Goal: Contribute content: Contribute content

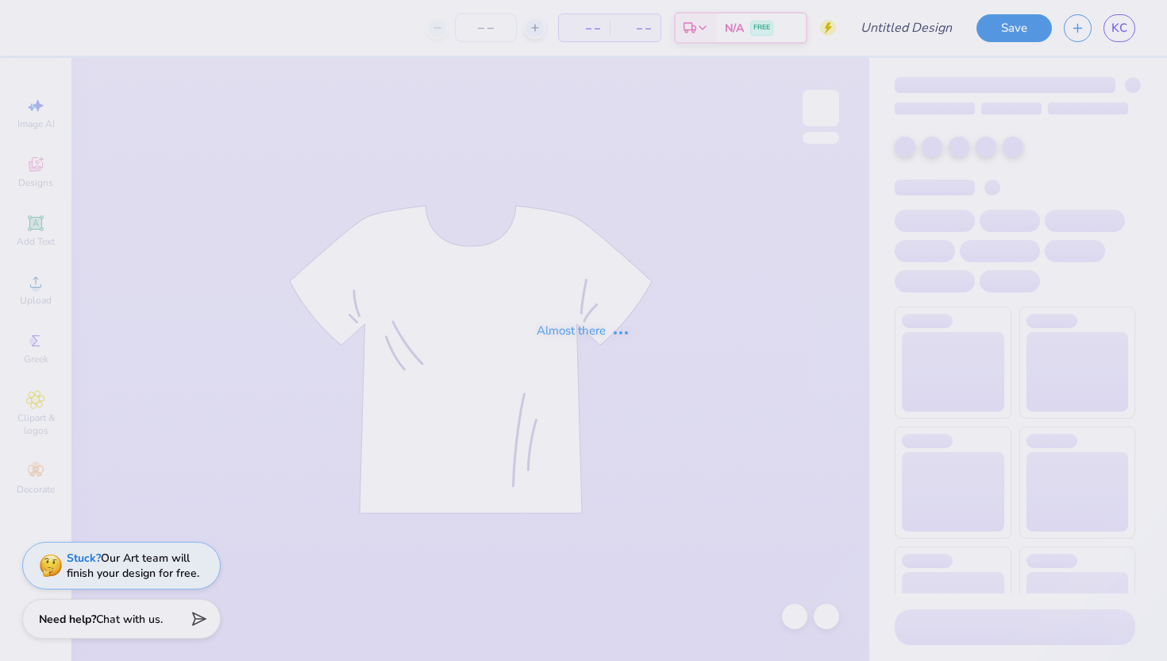
type input "Kass [PERSON_NAME] : The [GEOGRAPHIC_DATA][US_STATE]"
type input "24"
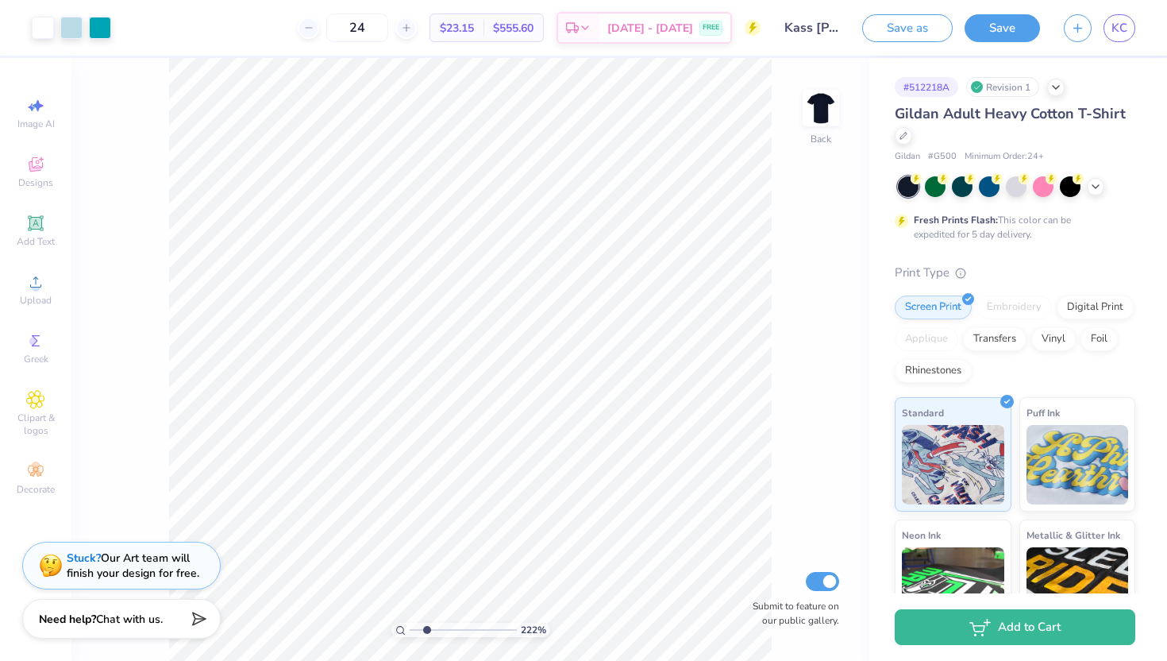
drag, startPoint x: 417, startPoint y: 632, endPoint x: 426, endPoint y: 630, distance: 9.8
type input "2.27"
click at [426, 631] on input "range" at bounding box center [463, 629] width 107 height 14
type input "5.54"
type input "2.32"
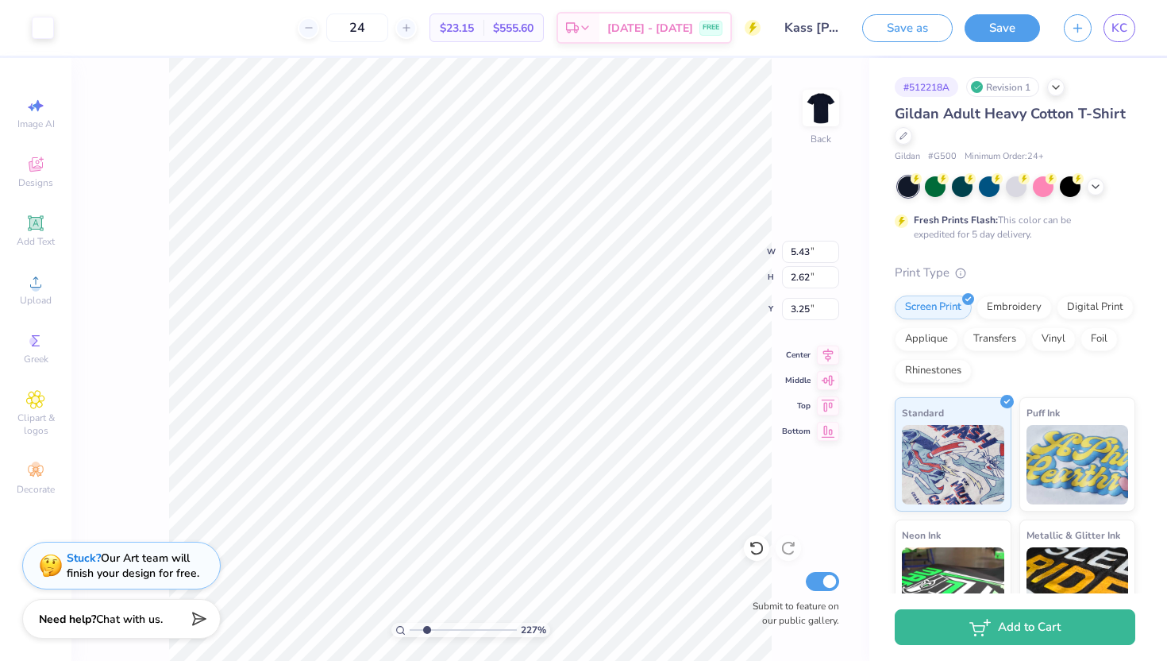
type input "3.48"
type input "1.38"
type input "2.33"
type input "3.20"
type input "5.48"
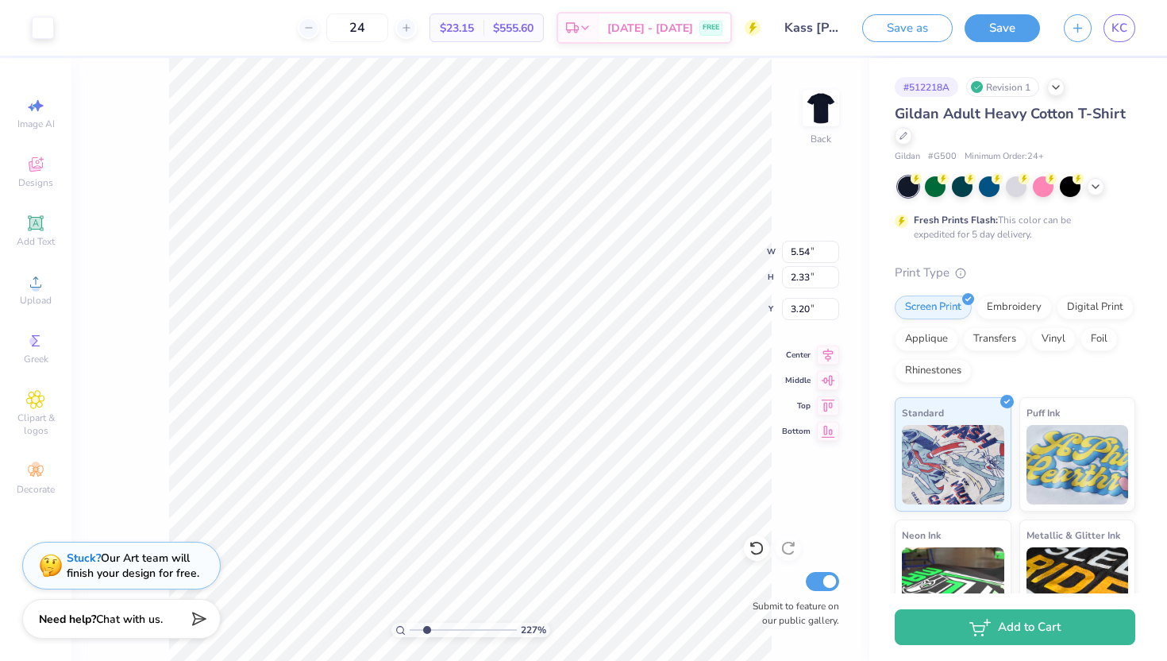
type input "2.50"
type input "3.49"
type input "7.34"
type input "1.89"
type input "5.99"
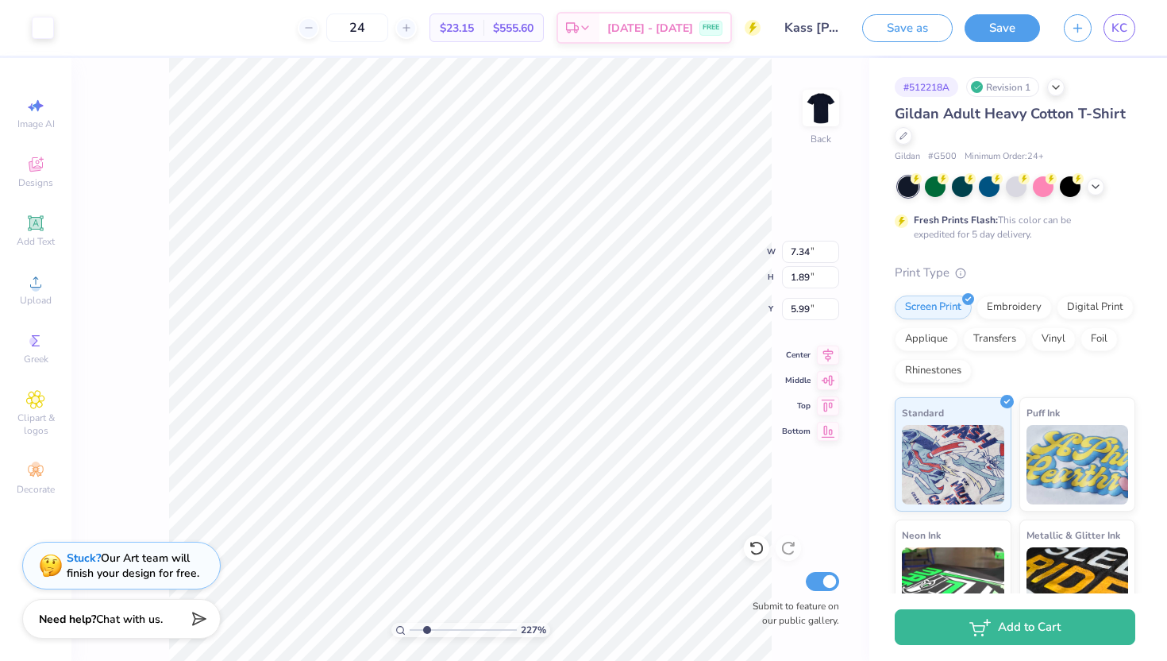
type input "5.85"
type input "1.39"
type input "1.14"
type input "5.58"
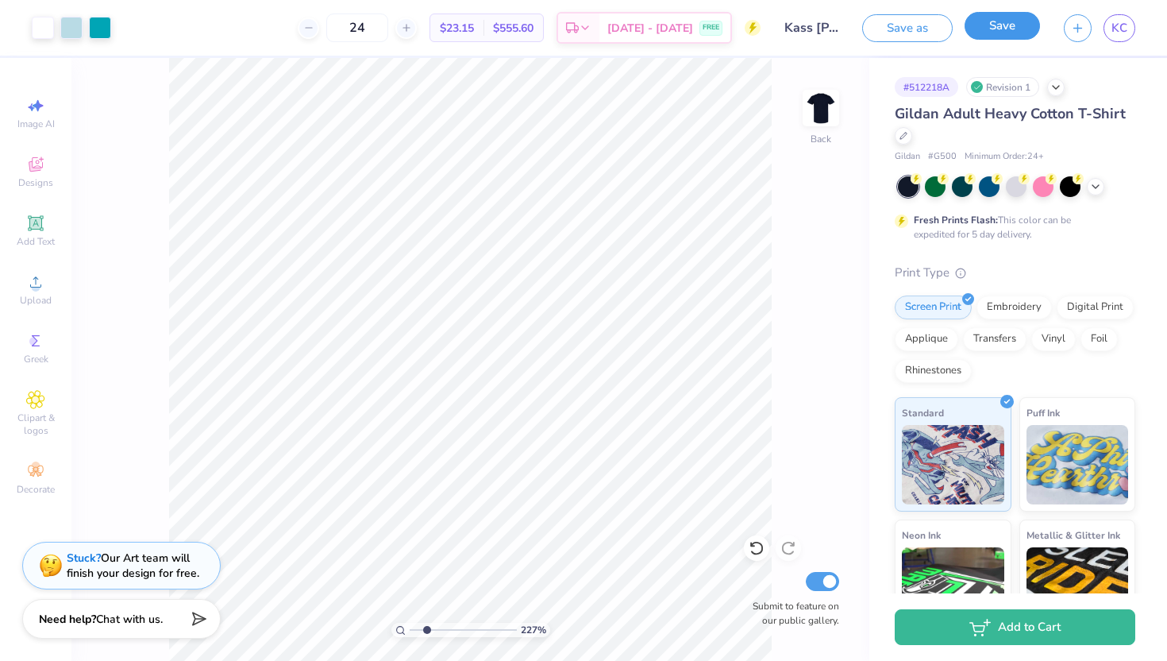
click at [1016, 23] on button "Save" at bounding box center [1002, 26] width 75 height 28
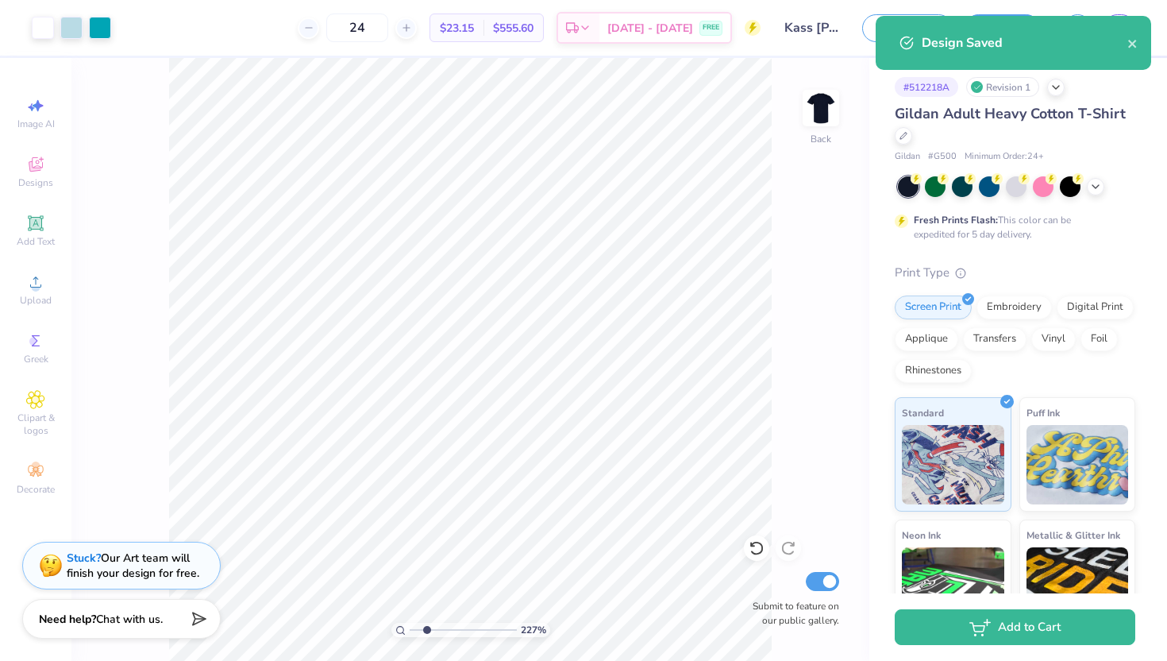
click at [1146, 37] on div "Design Saved" at bounding box center [1013, 43] width 275 height 54
click at [1135, 42] on icon "close" at bounding box center [1132, 43] width 11 height 13
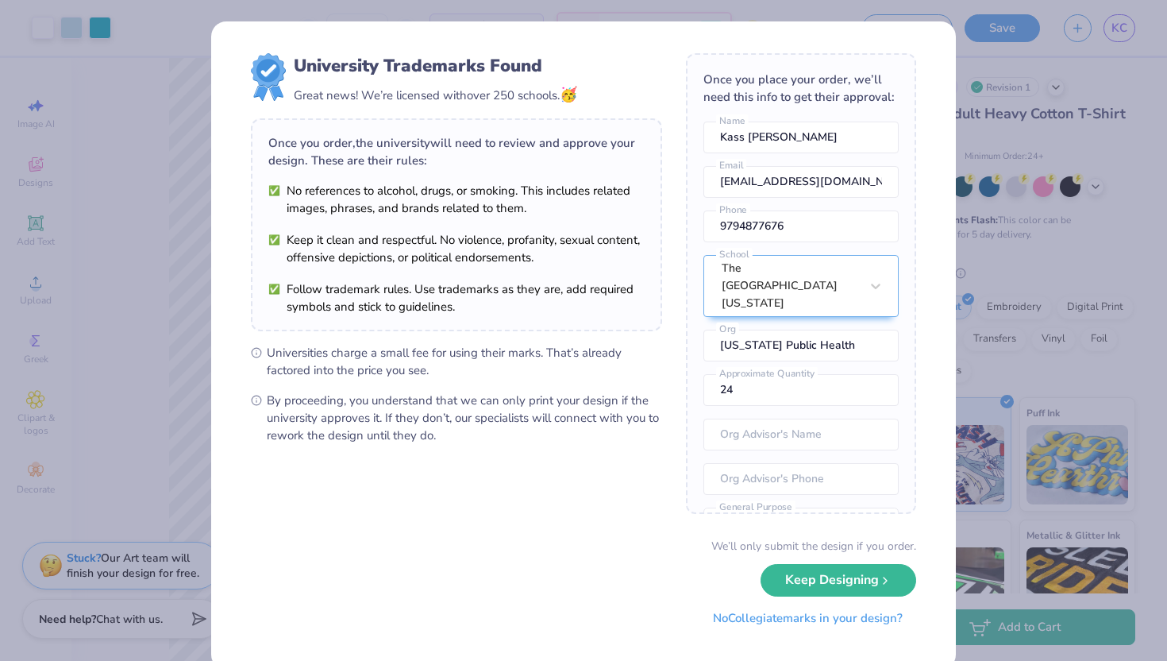
click at [765, 619] on button "No Collegiate marks in your design?" at bounding box center [807, 618] width 217 height 33
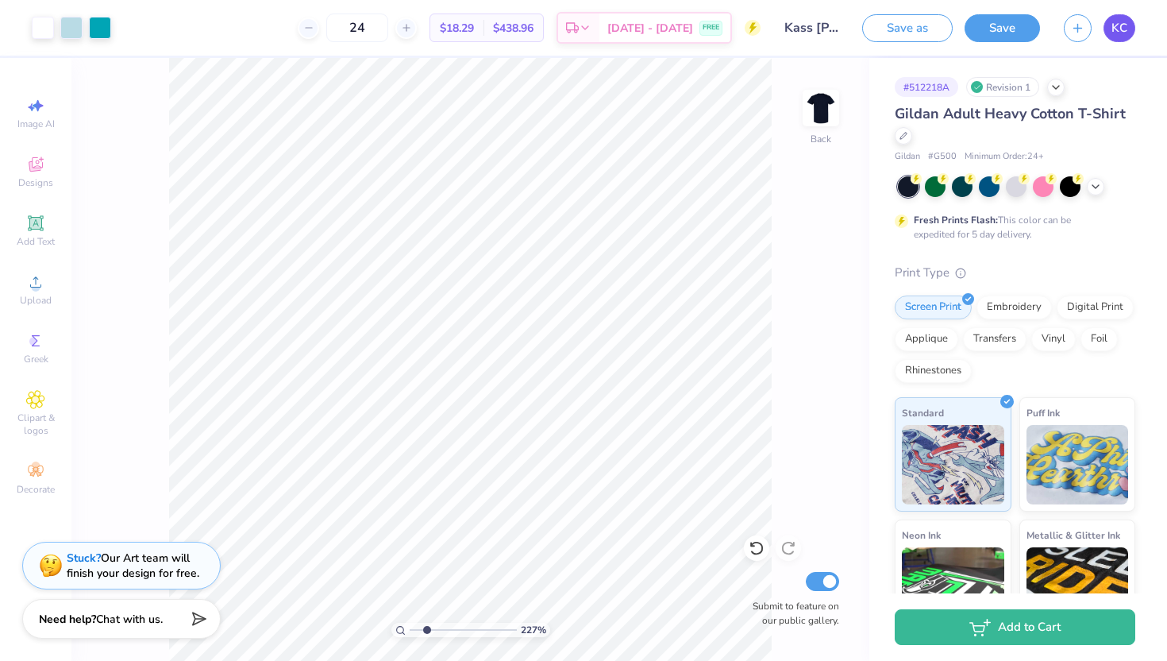
click at [1117, 32] on span "KC" at bounding box center [1119, 28] width 16 height 18
